Goal: Information Seeking & Learning: Learn about a topic

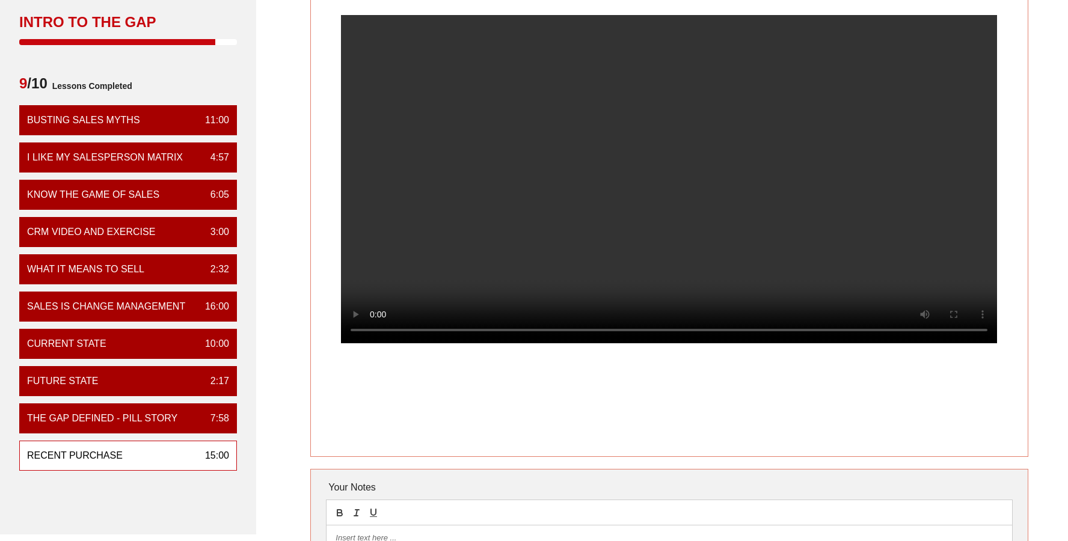
scroll to position [46, 0]
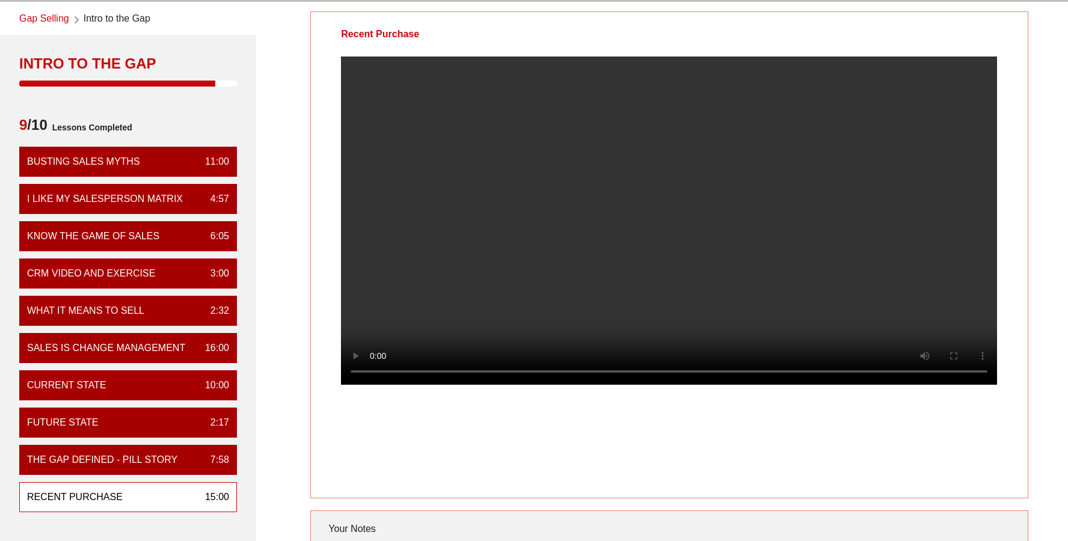
click at [189, 494] on div "Recent Purchase 15:00" at bounding box center [128, 497] width 218 height 30
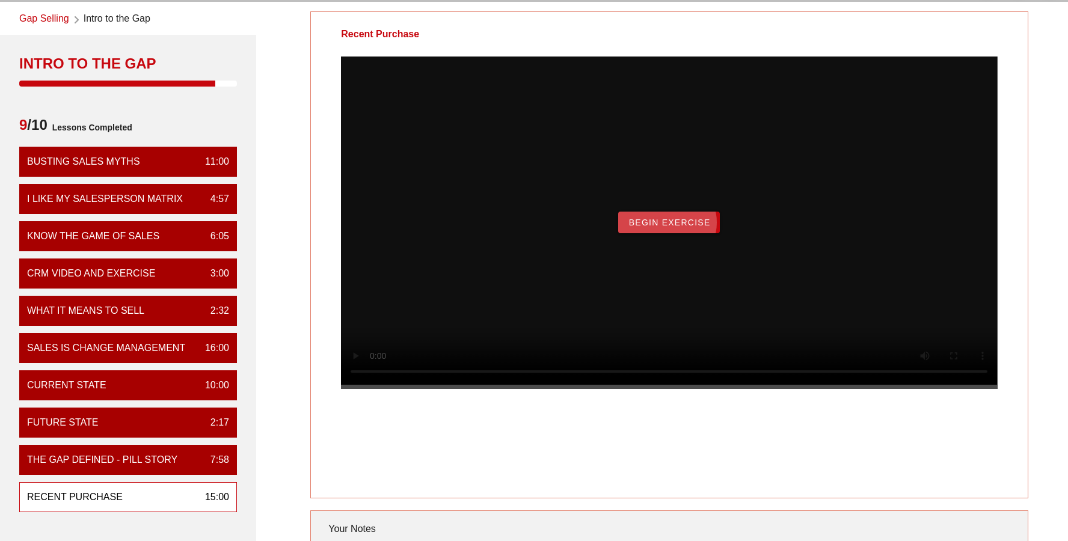
click at [701, 227] on span "Begin Exercise" at bounding box center [669, 223] width 82 height 10
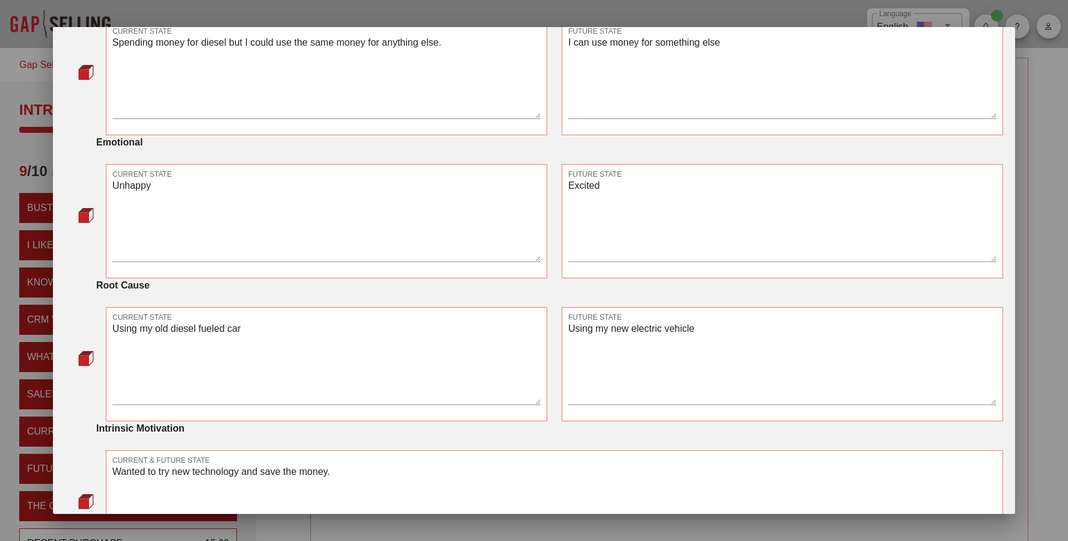
scroll to position [633, 0]
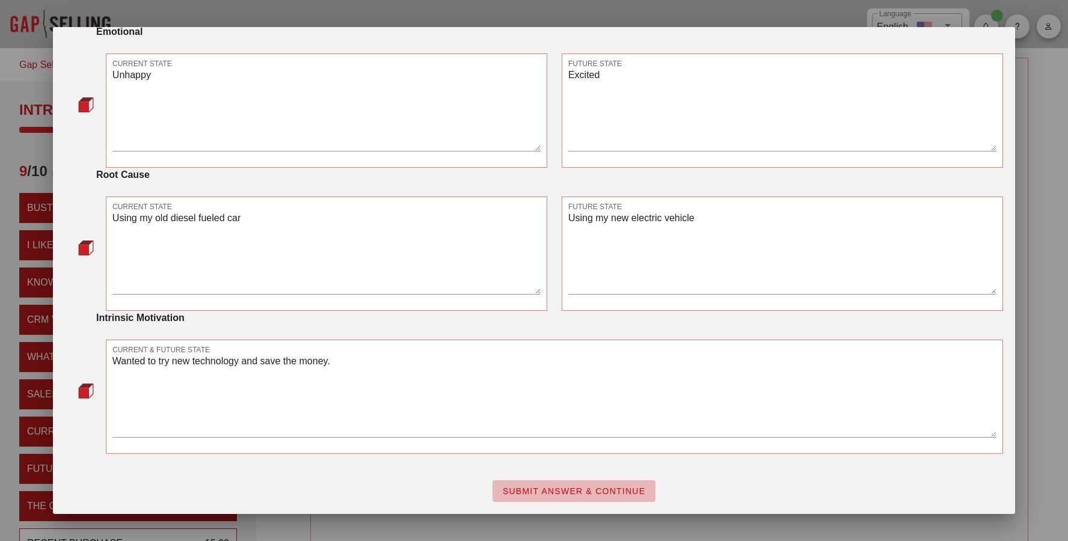
click at [538, 491] on span "SUBMIT ANSWER & CONTINUE" at bounding box center [574, 492] width 144 height 10
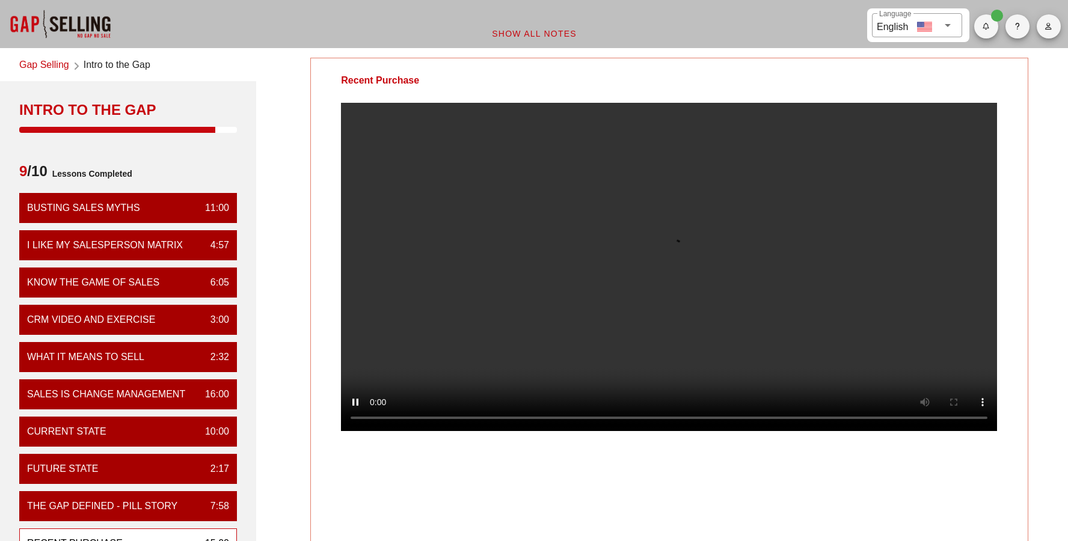
scroll to position [0, 0]
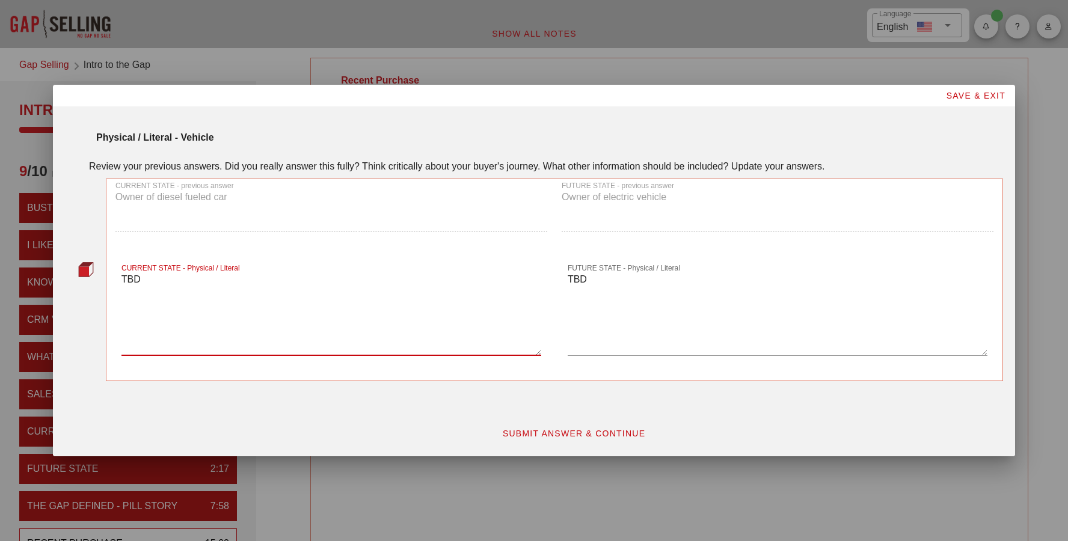
click at [283, 291] on textarea "TBD" at bounding box center [331, 313] width 420 height 84
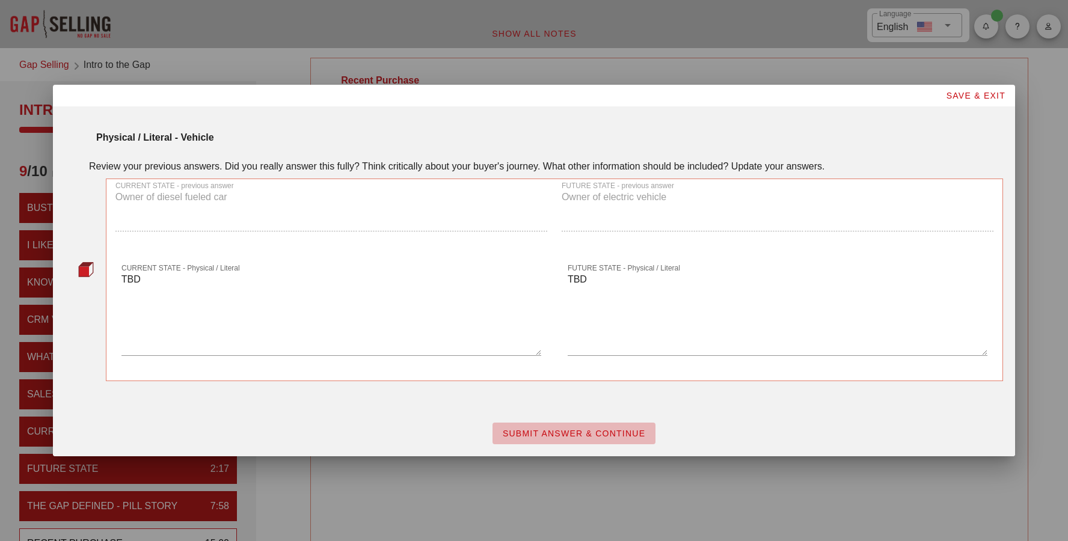
click at [539, 429] on span "SUBMIT ANSWER & CONTINUE" at bounding box center [574, 434] width 144 height 10
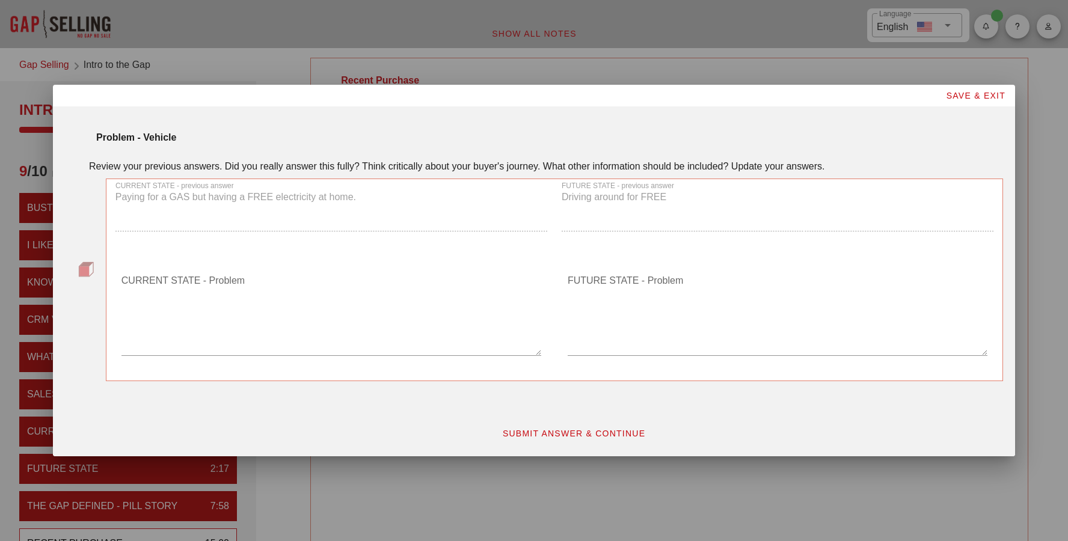
click at [312, 269] on div "CURRENT STATE - Problem" at bounding box center [331, 316] width 420 height 105
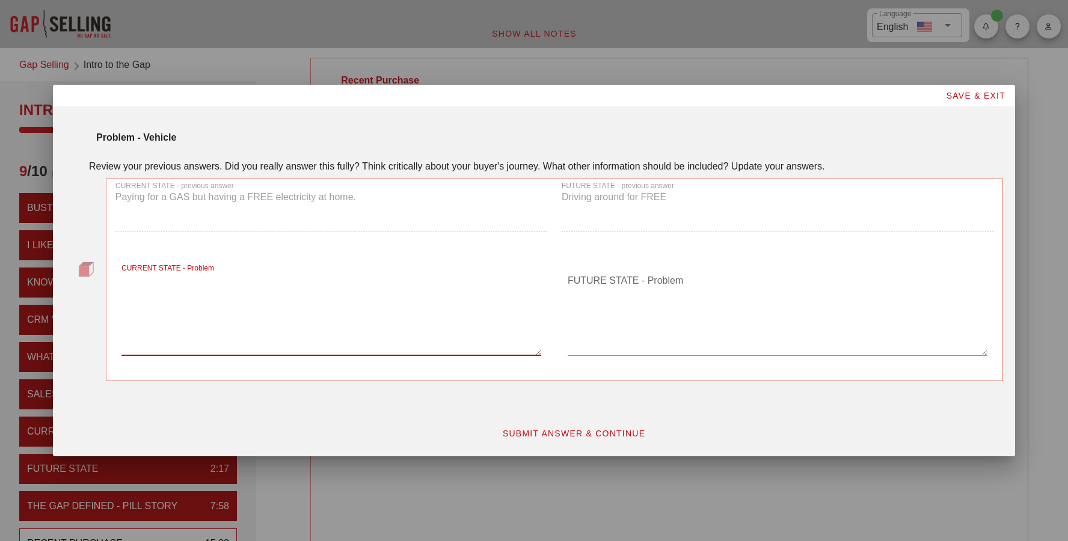
click at [274, 277] on textarea "CURRENT STATE - Problem" at bounding box center [331, 313] width 420 height 84
type textarea "TBD"
click at [637, 290] on textarea "FUTURE STATE - Problem" at bounding box center [778, 313] width 420 height 84
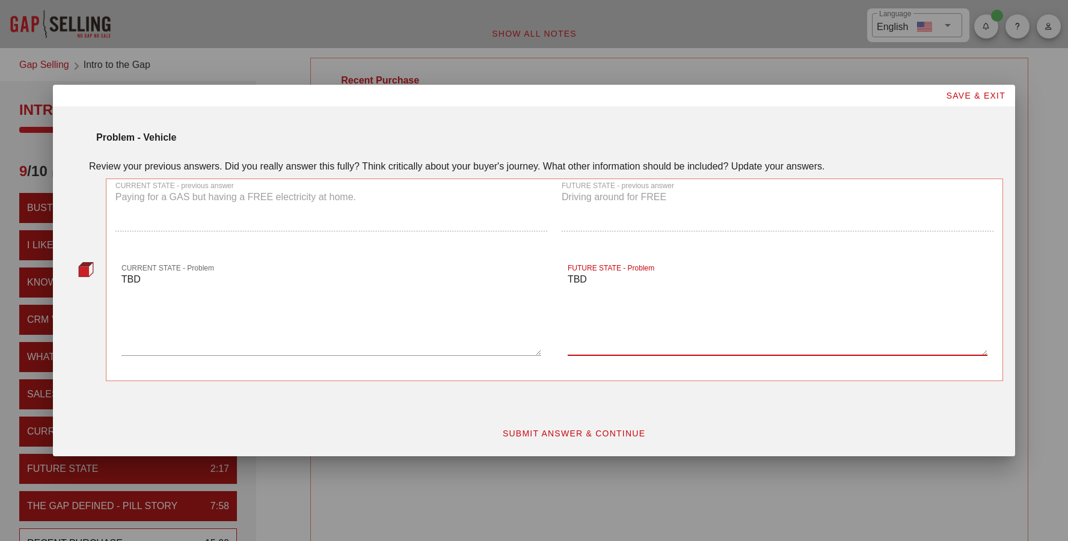
type textarea "TBD"
click at [625, 438] on span "SUBMIT ANSWER & CONTINUE" at bounding box center [574, 434] width 144 height 10
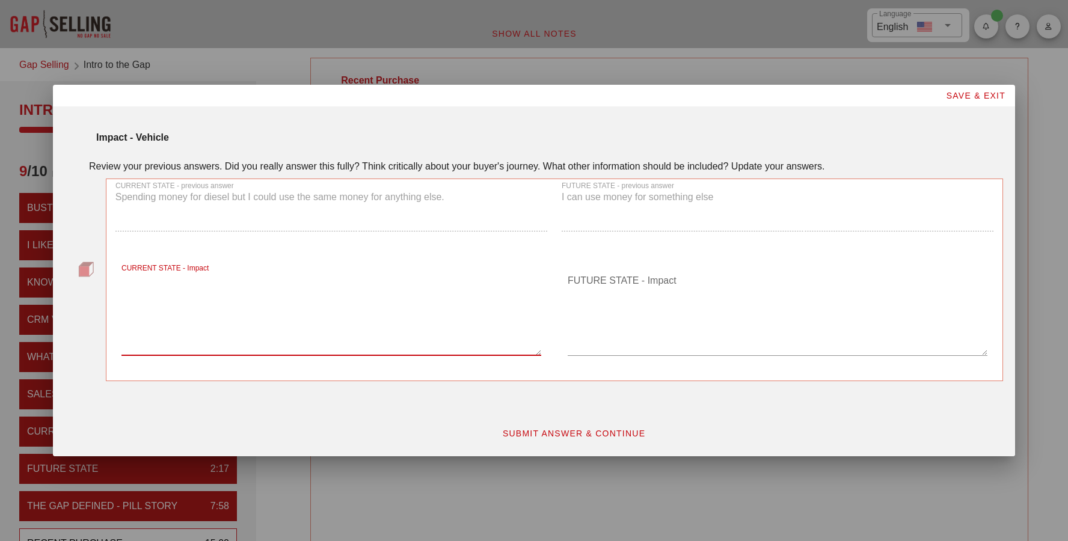
click at [378, 287] on textarea "CURRENT STATE - Impact" at bounding box center [331, 313] width 420 height 84
type textarea "TBD"
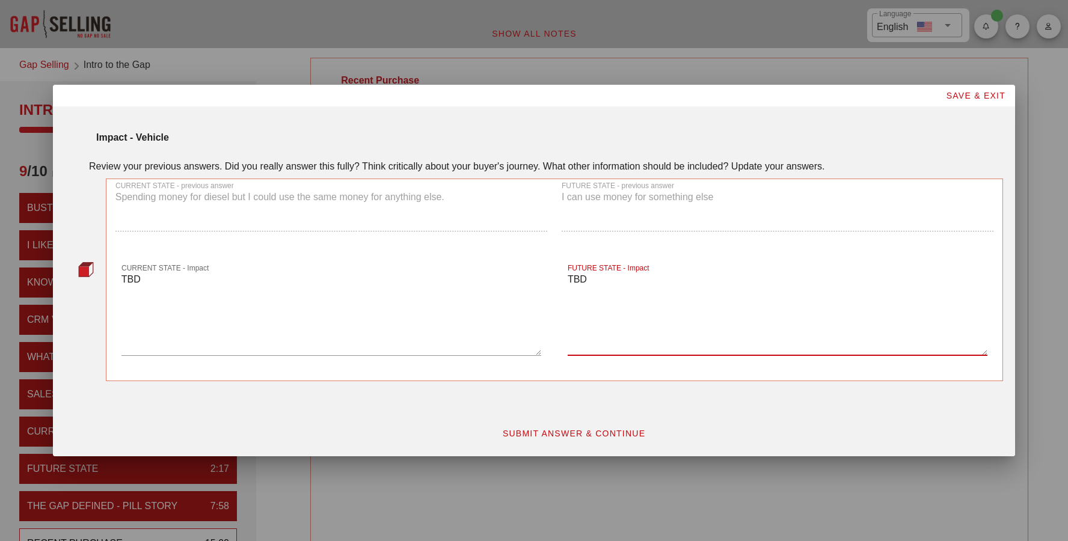
type textarea "TBD"
click at [512, 435] on span "SUBMIT ANSWER & CONTINUE" at bounding box center [574, 434] width 144 height 10
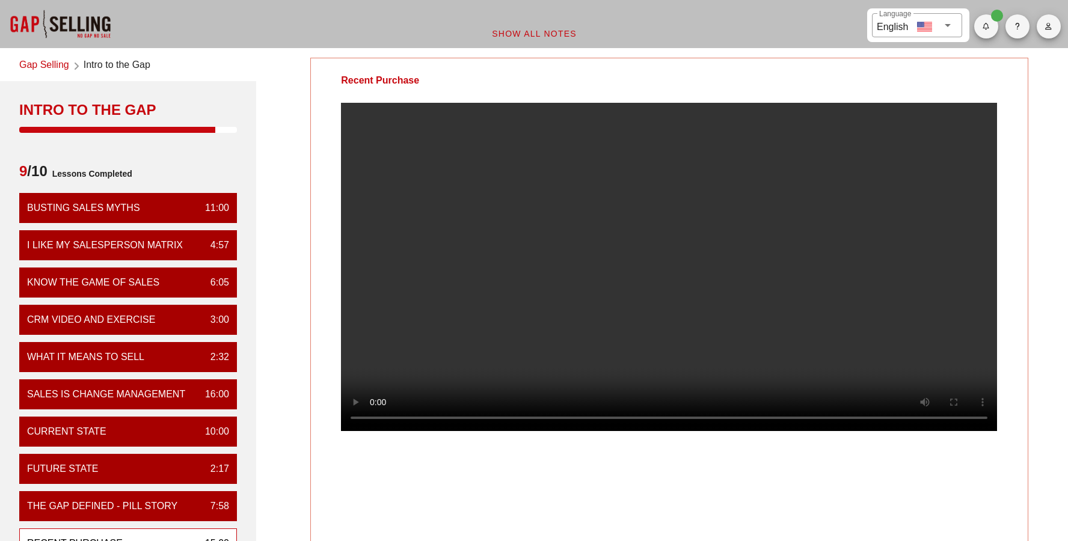
click at [517, 391] on video at bounding box center [669, 267] width 656 height 328
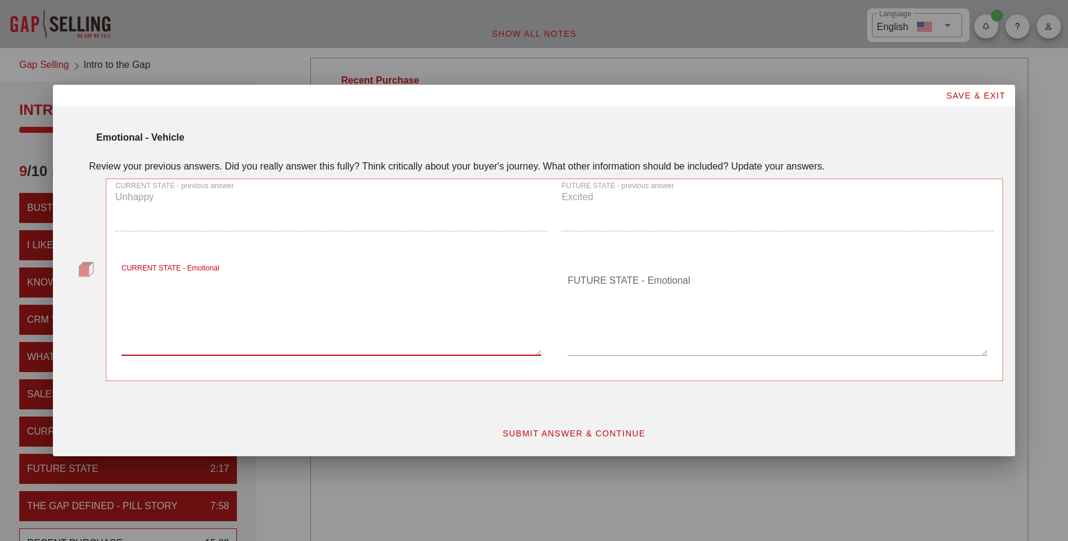
click at [199, 289] on textarea "CURRENT STATE - Emotional" at bounding box center [331, 313] width 420 height 84
type textarea "TBD"
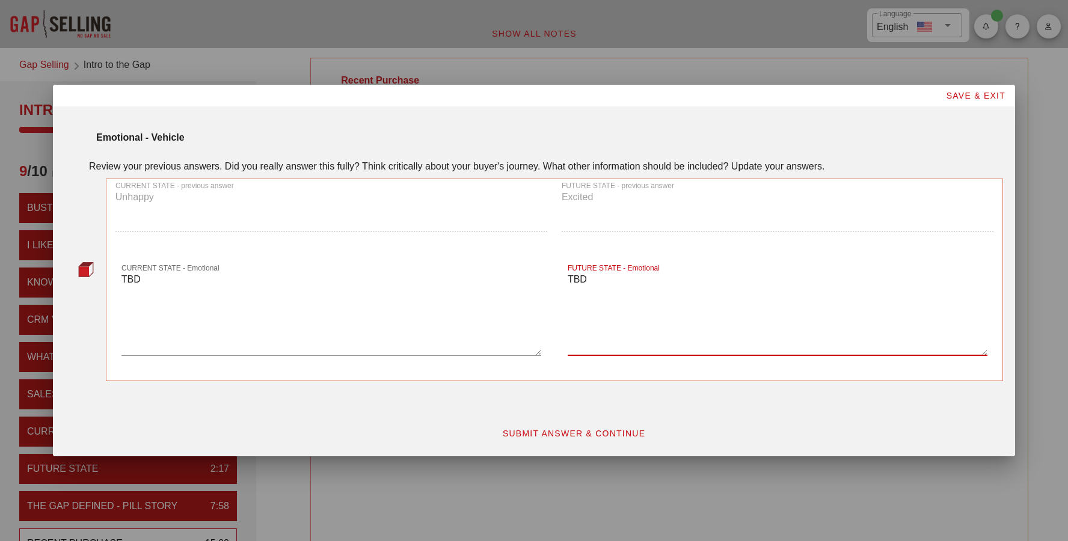
type textarea "TBD"
click at [519, 435] on span "SUBMIT ANSWER & CONTINUE" at bounding box center [574, 434] width 144 height 10
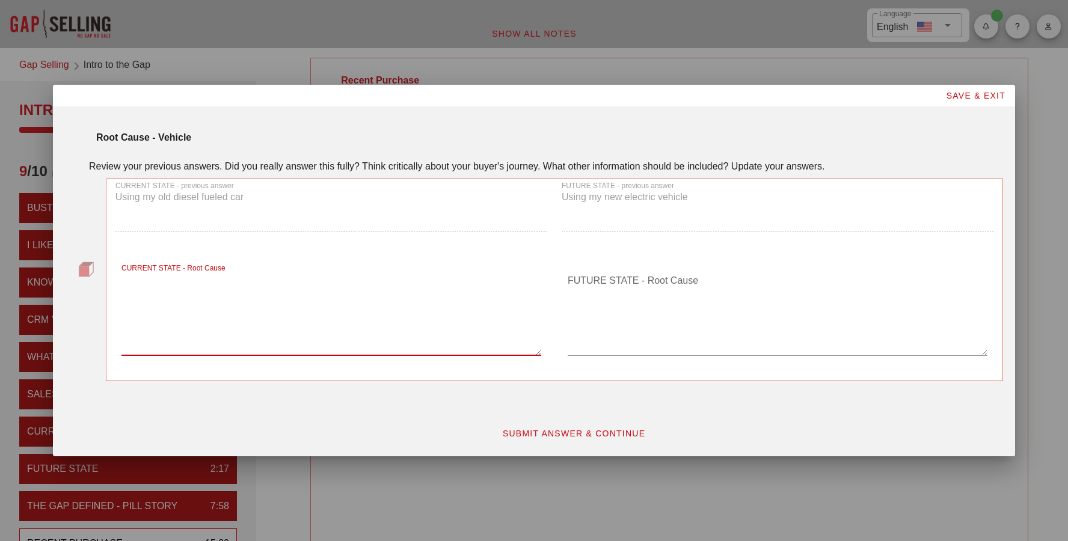
click at [277, 306] on textarea "CURRENT STATE - Root Cause" at bounding box center [331, 313] width 420 height 84
type textarea "TBD"
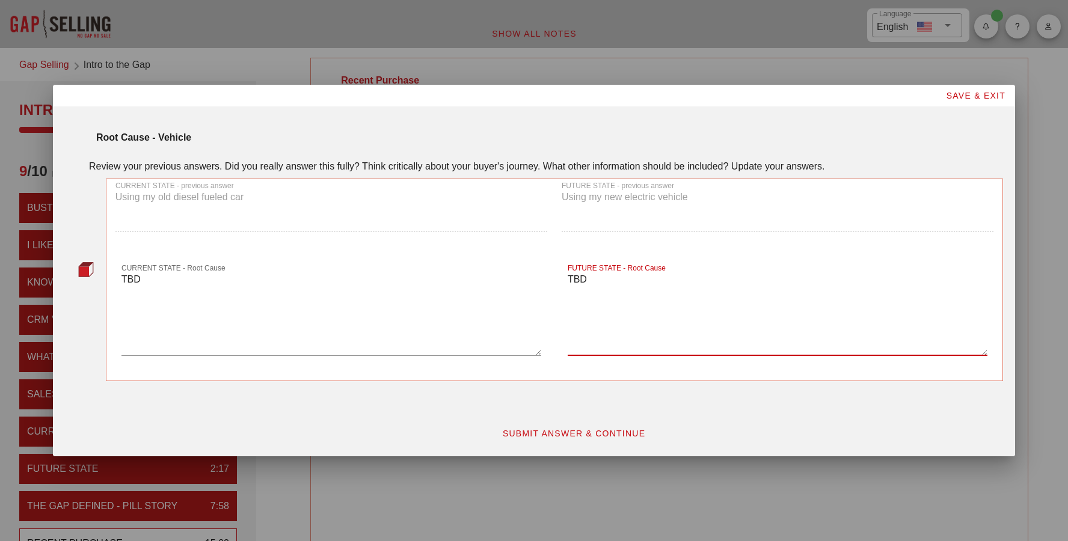
type textarea "TBD"
click at [519, 434] on span "SUBMIT ANSWER & CONTINUE" at bounding box center [574, 434] width 144 height 10
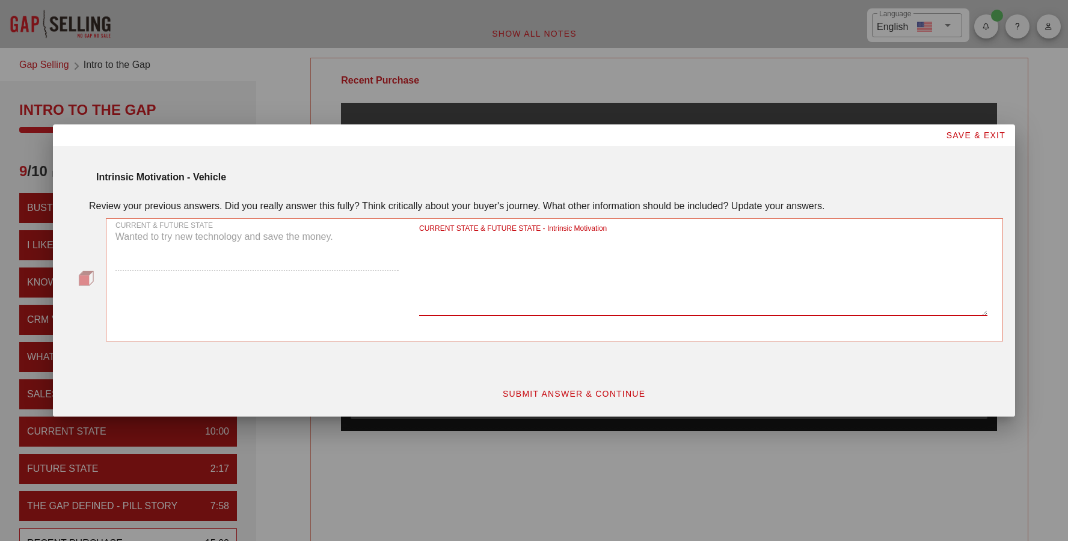
click at [458, 289] on textarea "CURRENT STATE & FUTURE STATE - Intrinsic Motivation" at bounding box center [703, 274] width 568 height 84
type textarea "To try the new technology."
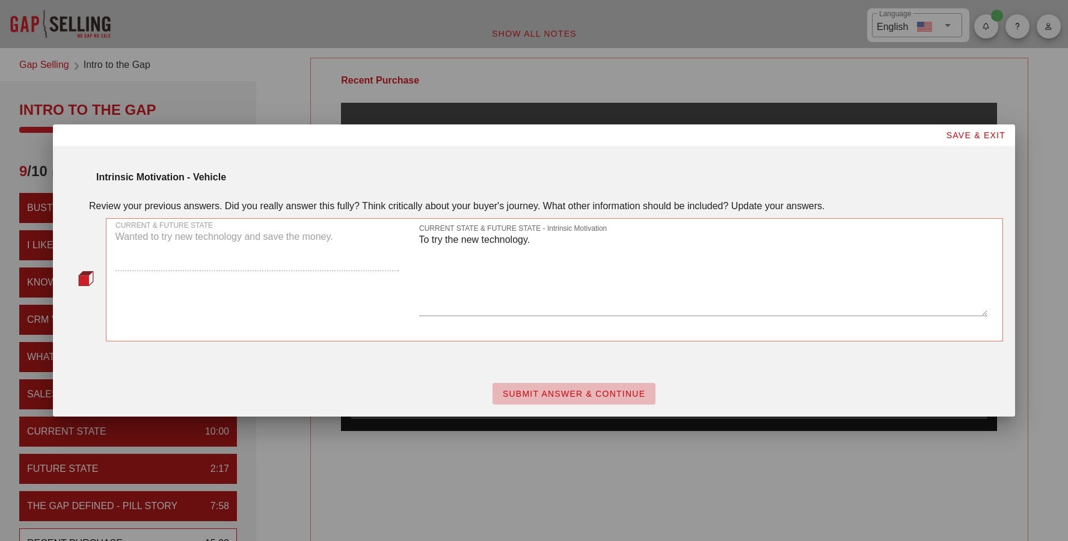
click at [532, 391] on span "SUBMIT ANSWER & CONTINUE" at bounding box center [574, 394] width 144 height 10
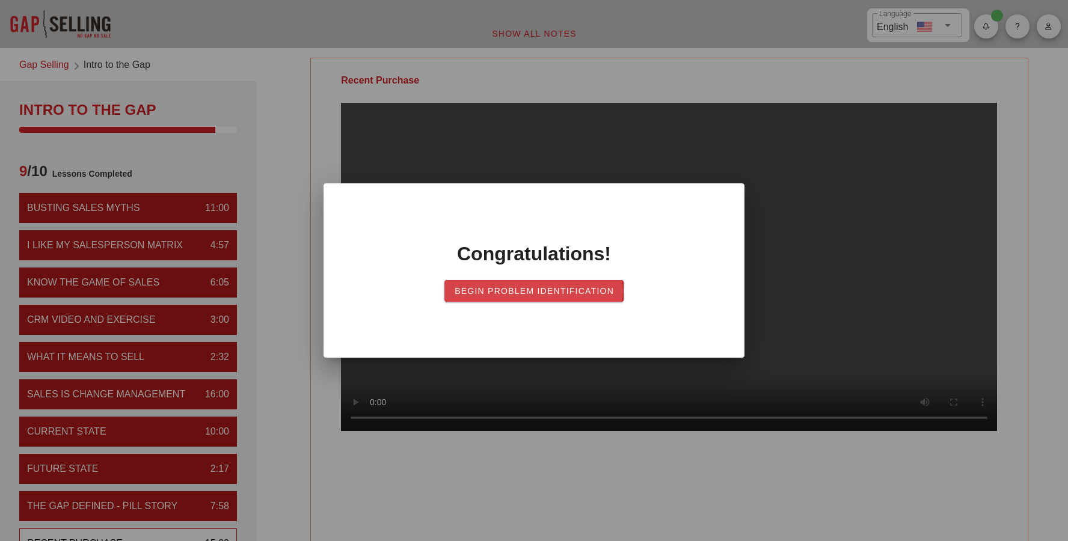
click at [524, 290] on span "Begin Problem Identification" at bounding box center [534, 291] width 160 height 10
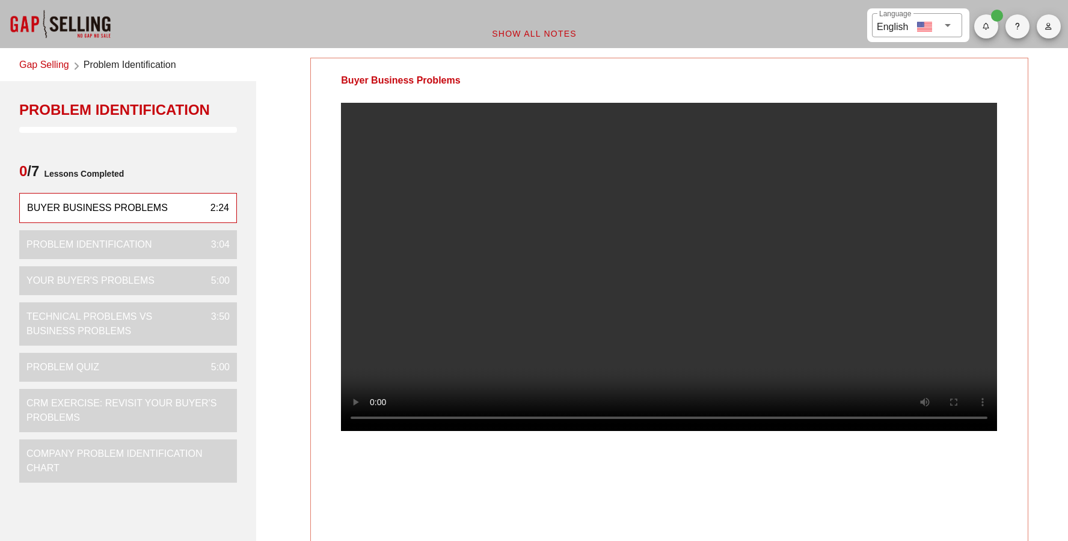
click at [553, 262] on video at bounding box center [669, 267] width 656 height 328
